Goal: Task Accomplishment & Management: Manage account settings

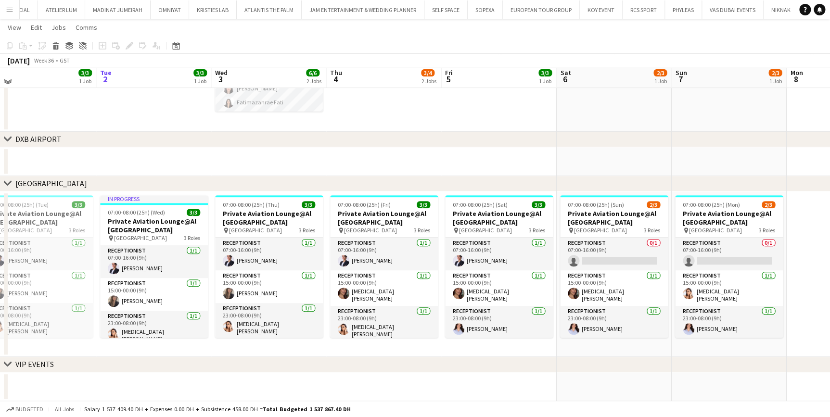
scroll to position [59, 0]
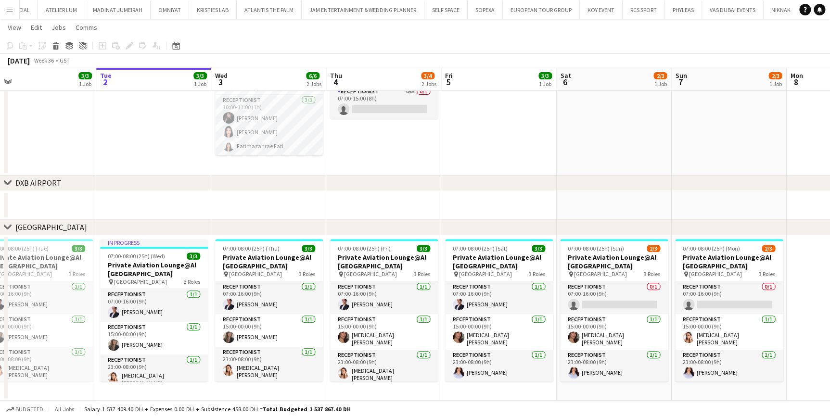
click at [339, 136] on app-date-cell "07:00-15:00 (8h) 0/1 ExecuJet Aviation Support pin ExecuJet - [GEOGRAPHIC_DATA]…" at bounding box center [383, 112] width 115 height 127
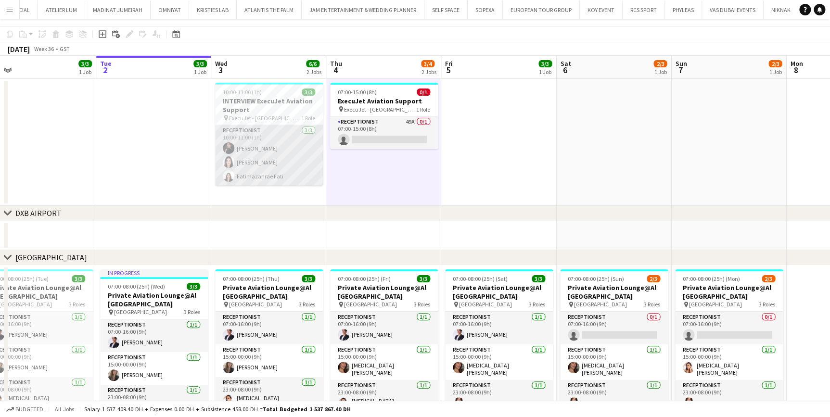
scroll to position [15, 0]
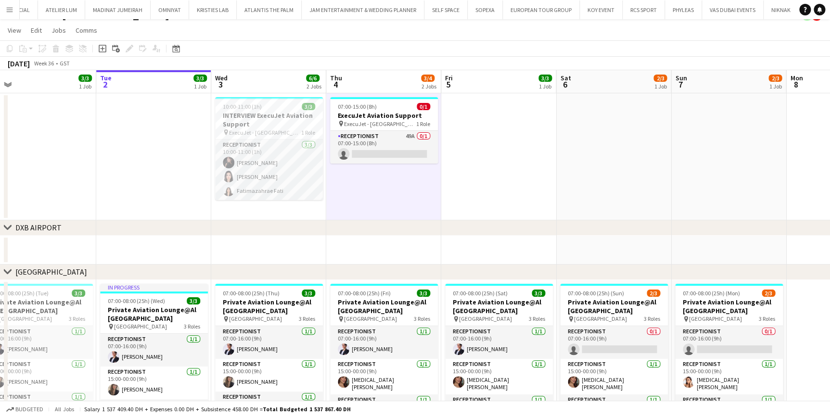
click at [5, 13] on button "Menu" at bounding box center [9, 9] width 19 height 19
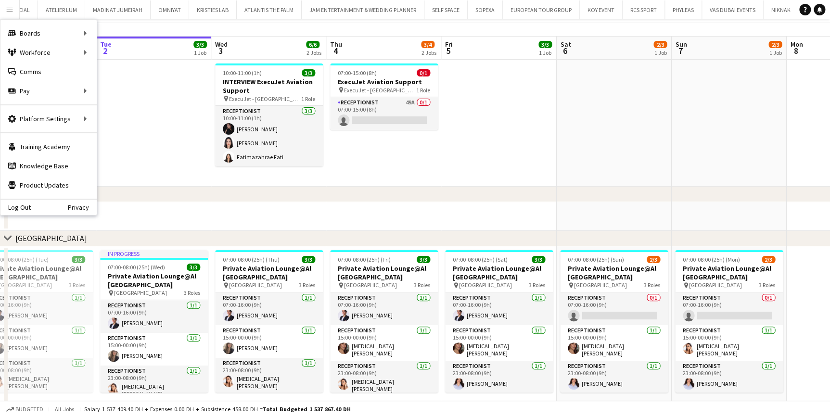
scroll to position [0, 0]
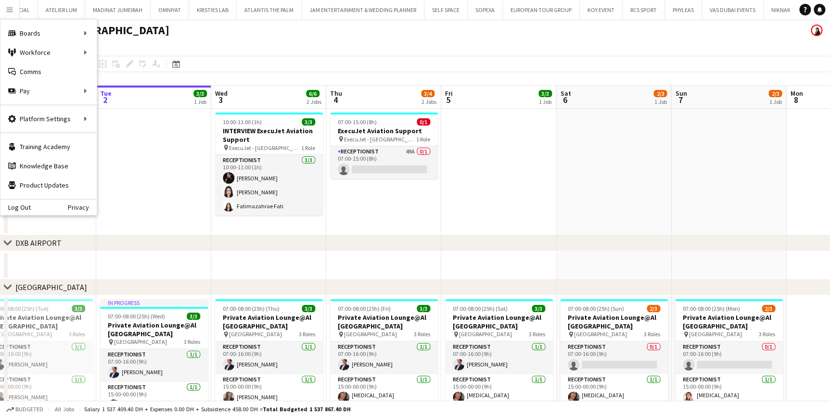
click at [382, 198] on app-date-cell "07:00-15:00 (8h) 0/1 ExecuJet Aviation Support pin ExecuJet - [GEOGRAPHIC_DATA]…" at bounding box center [383, 172] width 115 height 127
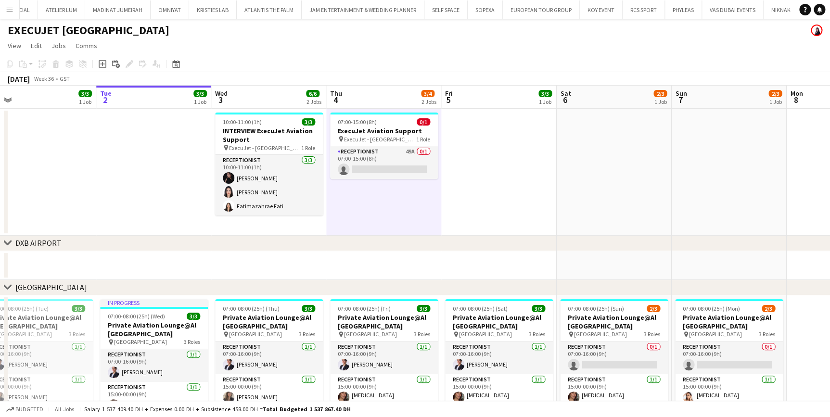
click at [406, 205] on app-date-cell "07:00-15:00 (8h) 0/1 ExecuJet Aviation Support pin ExecuJet - [GEOGRAPHIC_DATA]…" at bounding box center [383, 172] width 115 height 127
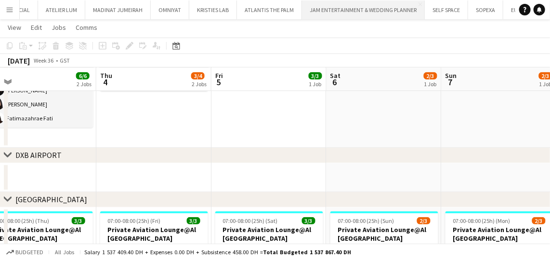
scroll to position [0, 364]
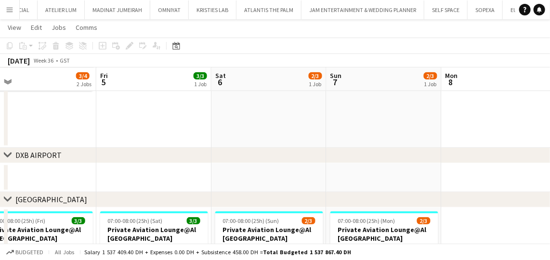
click at [186, 111] on app-date-cell at bounding box center [153, 84] width 115 height 127
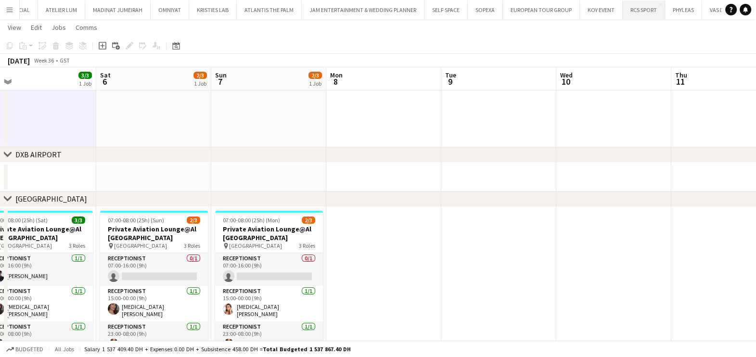
scroll to position [0, 5862]
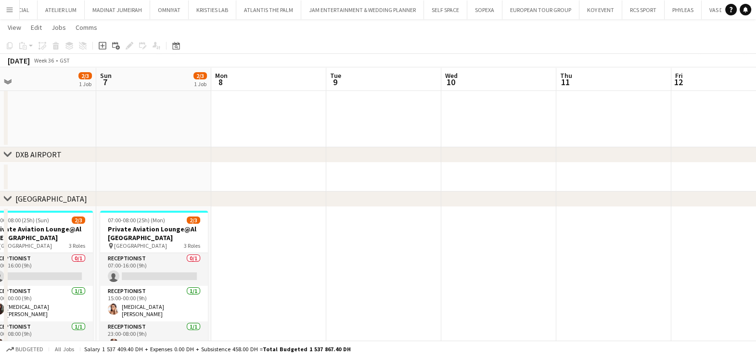
click at [256, 257] on app-date-cell at bounding box center [268, 290] width 115 height 166
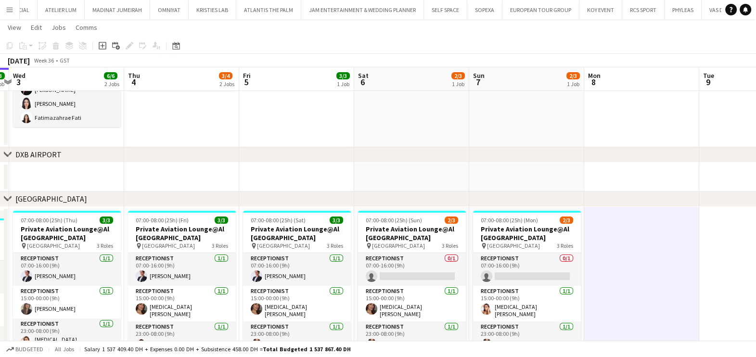
scroll to position [0, 247]
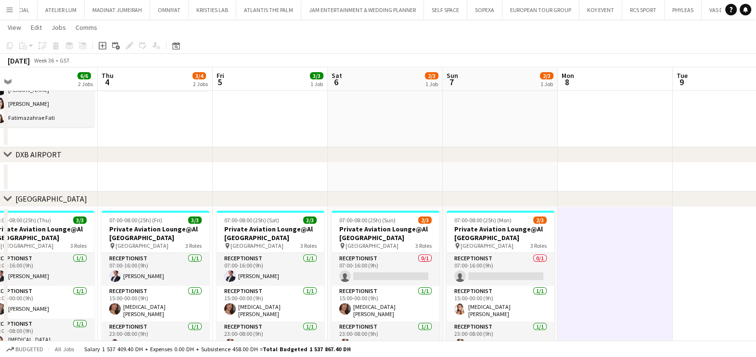
drag, startPoint x: 658, startPoint y: 282, endPoint x: 744, endPoint y: 282, distance: 86.6
click at [746, 282] on app-calendar-viewport "Mon 1 3/3 1 Job Tue 2 3/3 1 Job Wed 3 6/6 2 Jobs Thu 4 3/4 2 Jobs Fri 5 3/3 1 J…" at bounding box center [378, 183] width 756 height 467
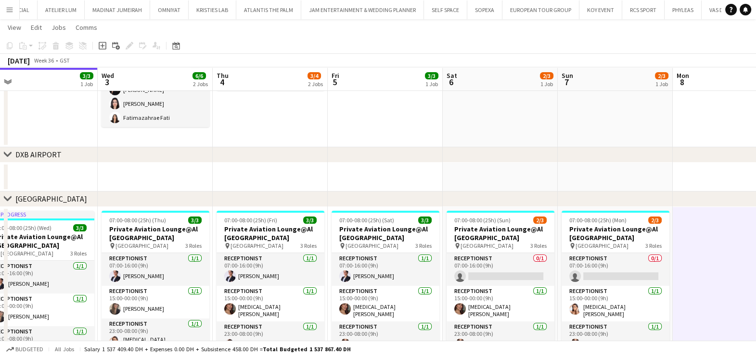
click at [3, 13] on button "Menu" at bounding box center [9, 9] width 19 height 19
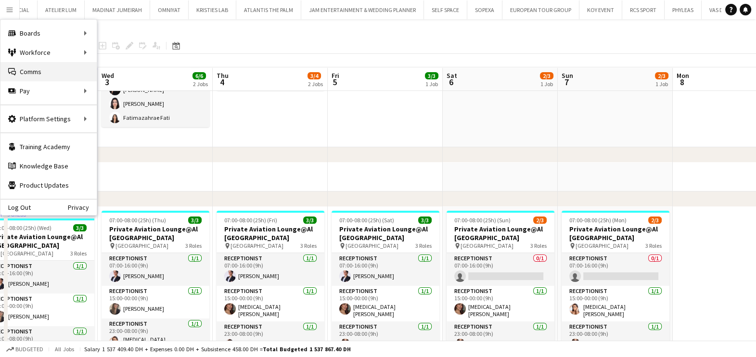
click at [30, 70] on link "Comms Comms" at bounding box center [48, 71] width 96 height 19
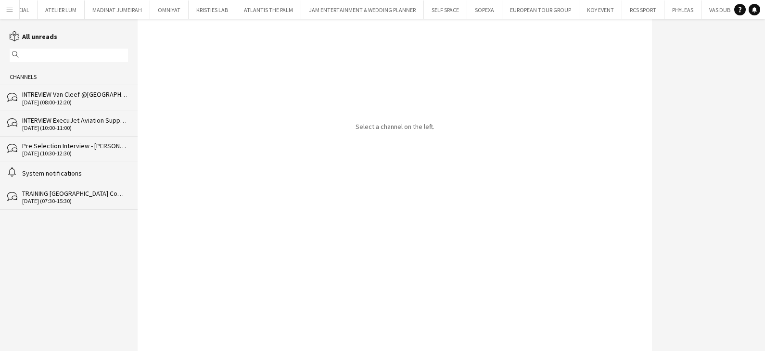
click at [91, 116] on div "INTERVIEW ExecuJet Aviation Support" at bounding box center [75, 120] width 106 height 9
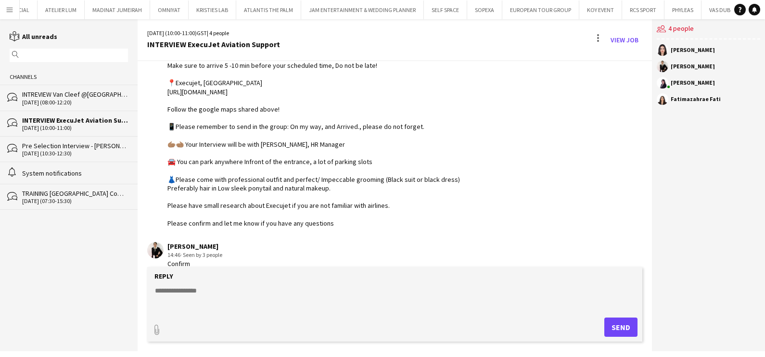
scroll to position [414, 0]
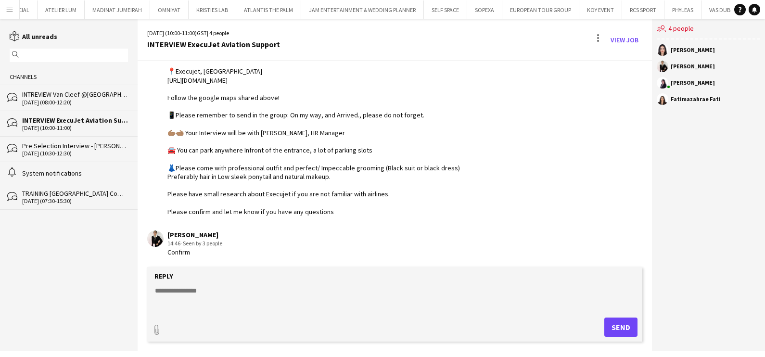
click at [63, 90] on div "INTREVIEW Van Cleef @[GEOGRAPHIC_DATA] Watch Week 2025" at bounding box center [75, 94] width 106 height 9
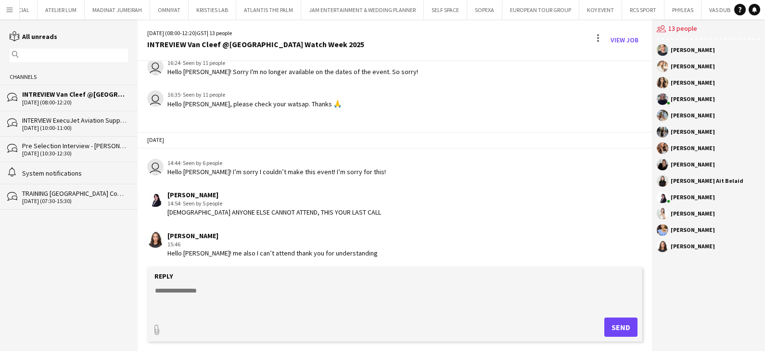
scroll to position [1277, 0]
click at [274, 288] on textarea at bounding box center [397, 298] width 486 height 25
click at [617, 44] on link "View Job" at bounding box center [625, 39] width 36 height 15
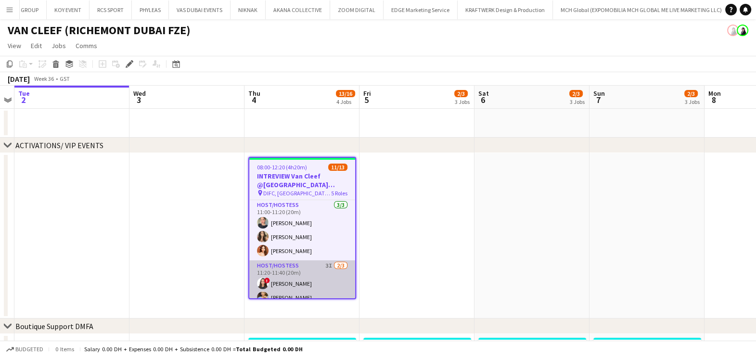
scroll to position [60, 0]
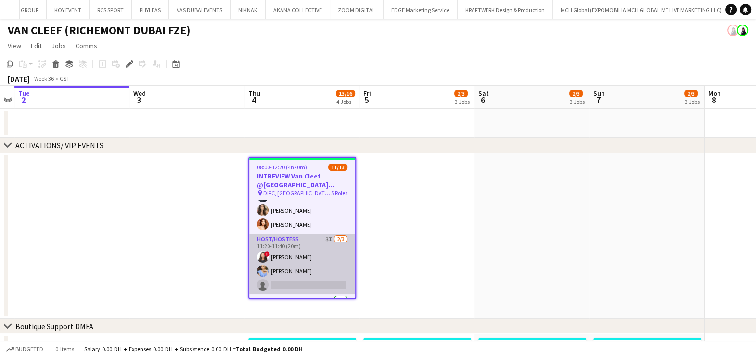
click at [298, 265] on app-card-role "Host/Hostess 3I [DATE] 11:20-11:40 (20m) ! [PERSON_NAME] [PERSON_NAME] single-n…" at bounding box center [302, 264] width 106 height 61
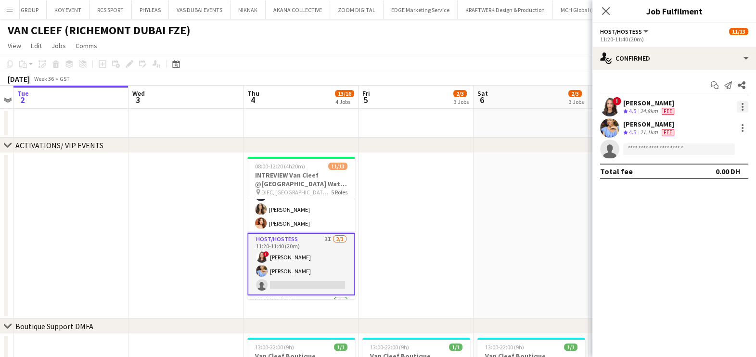
click at [743, 106] on div at bounding box center [743, 107] width 12 height 12
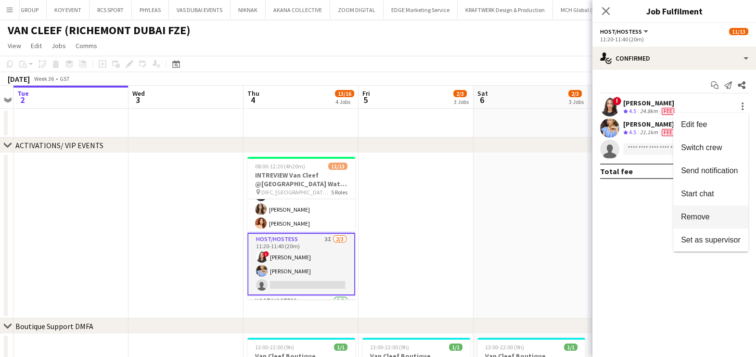
click at [716, 217] on span "Remove" at bounding box center [711, 217] width 60 height 9
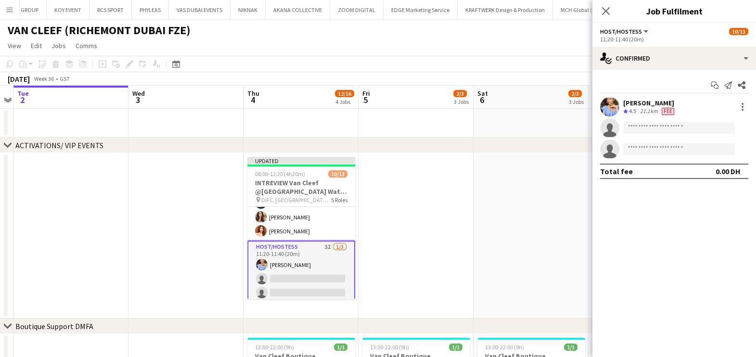
drag, startPoint x: 475, startPoint y: 232, endPoint x: 445, endPoint y: 244, distance: 32.2
click at [475, 233] on app-date-cell at bounding box center [530, 236] width 115 height 166
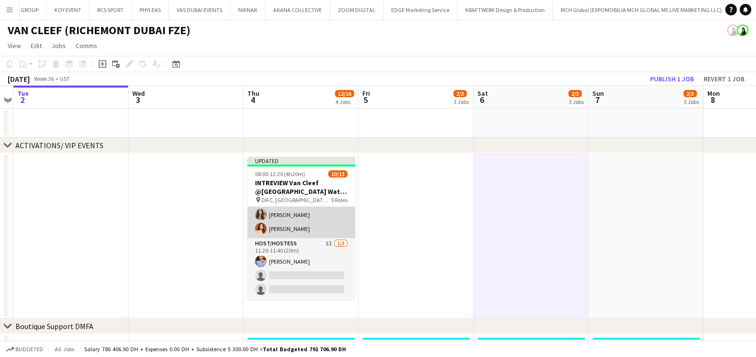
scroll to position [180, 0]
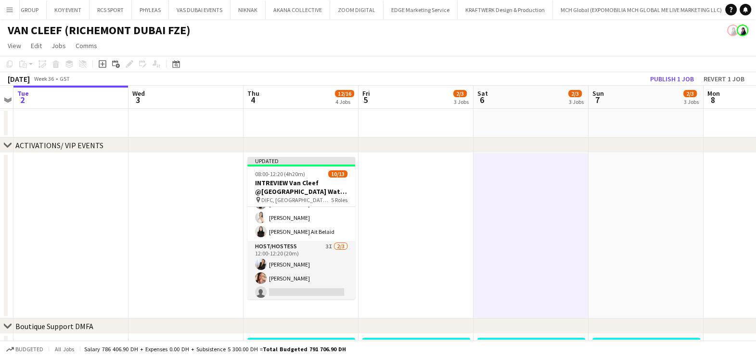
click at [432, 213] on app-date-cell at bounding box center [415, 236] width 115 height 166
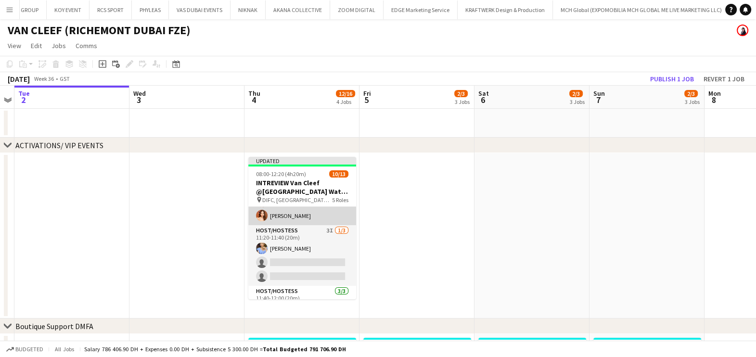
scroll to position [60, 0]
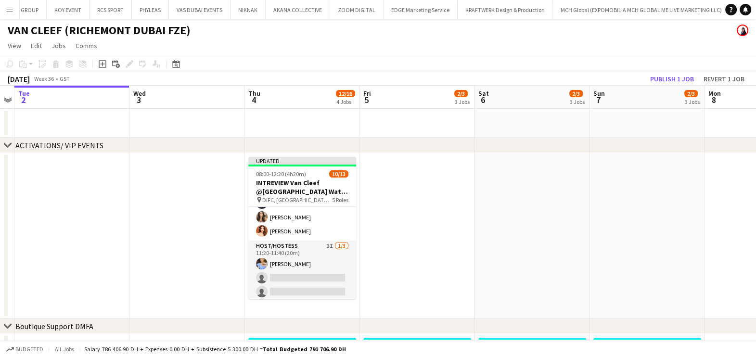
click at [422, 217] on app-date-cell at bounding box center [416, 236] width 115 height 166
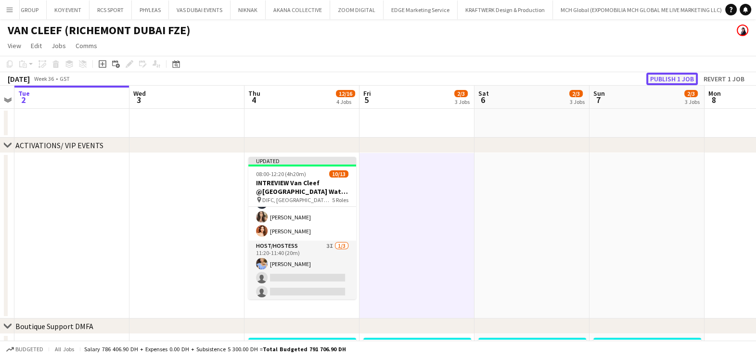
click at [671, 76] on button "Publish 1 job" at bounding box center [671, 79] width 51 height 13
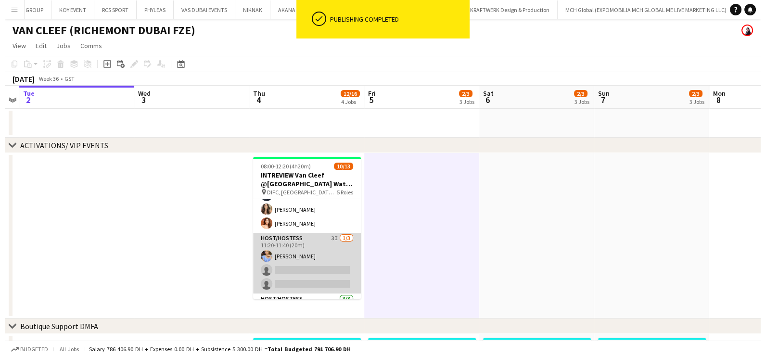
scroll to position [0, 0]
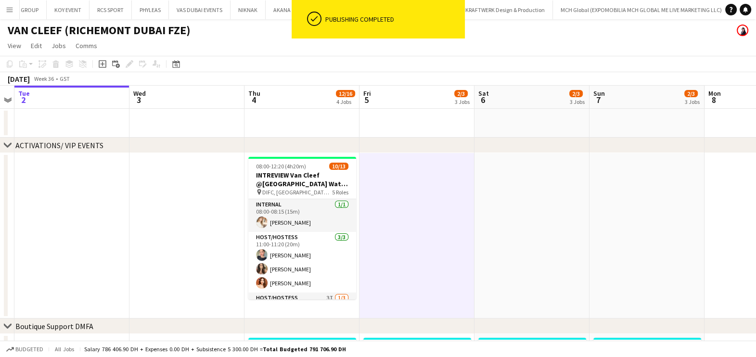
click at [9, 7] on app-icon "Menu" at bounding box center [10, 10] width 8 height 8
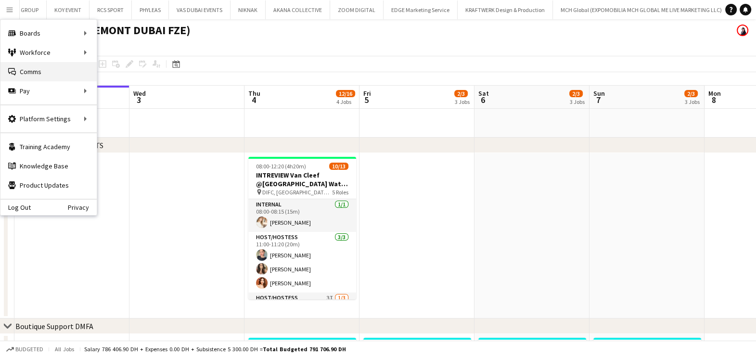
click at [42, 68] on link "Comms Comms" at bounding box center [48, 71] width 96 height 19
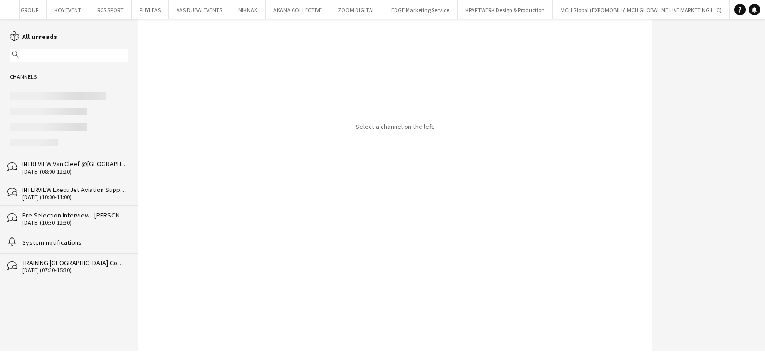
click at [81, 170] on div "[DATE] (08:00-12:20)" at bounding box center [75, 171] width 106 height 7
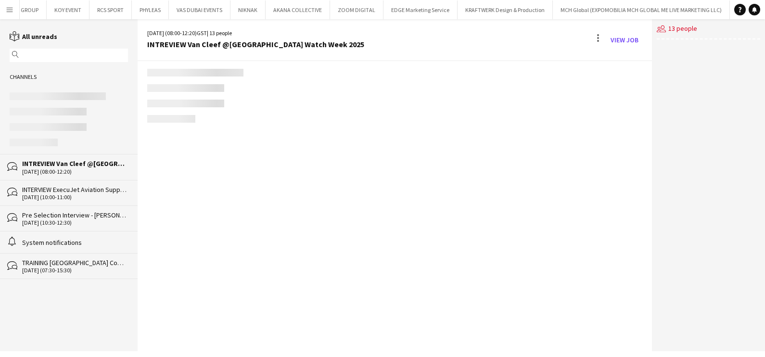
click at [79, 187] on div "INTERVIEW ExecuJet Aviation Support" at bounding box center [75, 189] width 106 height 9
